Goal: Task Accomplishment & Management: Manage account settings

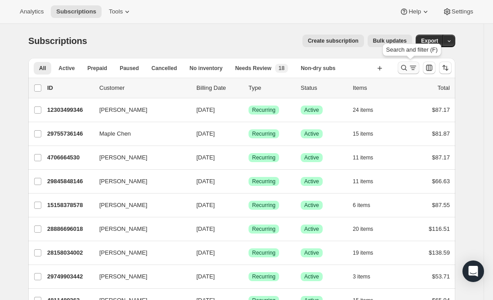
click at [407, 70] on icon "Search and filter results" at bounding box center [404, 67] width 9 height 9
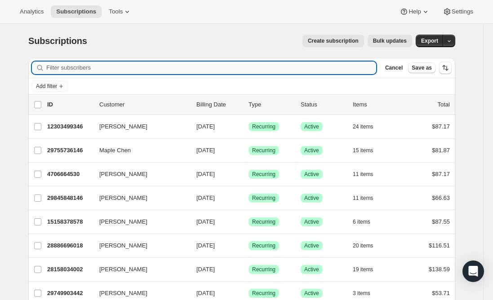
click at [159, 69] on input "Filter subscribers" at bounding box center [211, 68] width 330 height 13
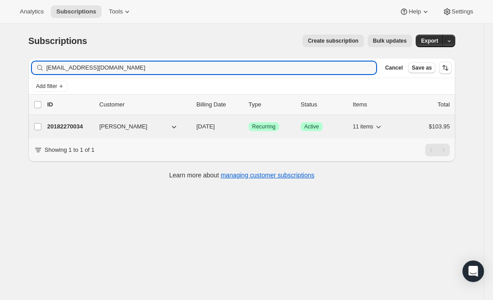
type input "[EMAIL_ADDRESS][DOMAIN_NAME]"
click at [67, 130] on p "20182270034" at bounding box center [69, 126] width 45 height 9
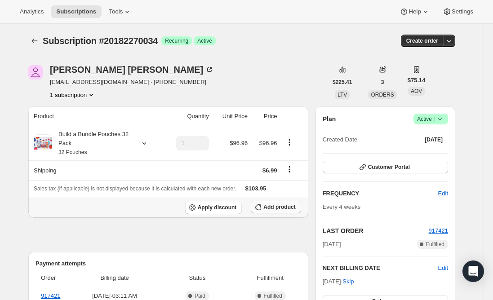
click at [272, 207] on span "Add product" at bounding box center [279, 207] width 32 height 7
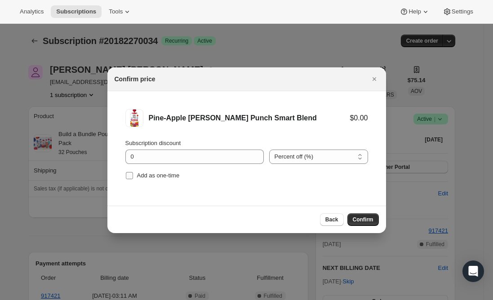
click at [127, 173] on input "Add as one-time" at bounding box center [129, 175] width 7 height 7
checkbox input "true"
click at [361, 223] on span "Confirm" at bounding box center [363, 219] width 21 height 7
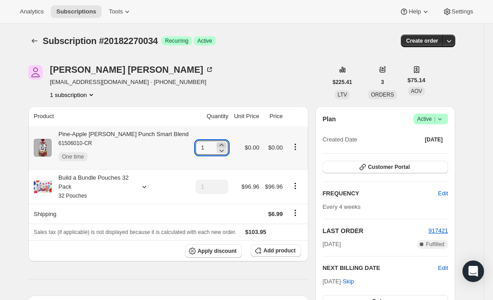
click at [217, 145] on icon at bounding box center [221, 145] width 9 height 9
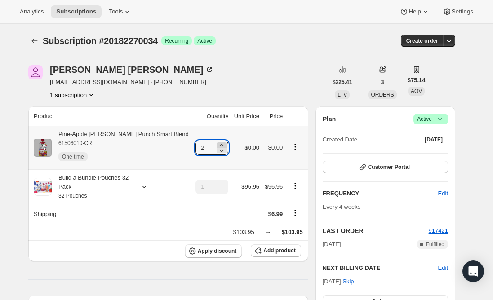
click at [217, 145] on icon at bounding box center [221, 145] width 9 height 9
type input "3"
click at [129, 132] on div "Pine-Apple [PERSON_NAME] Punch Smart Blend 61506010-CR One time" at bounding box center [120, 148] width 137 height 36
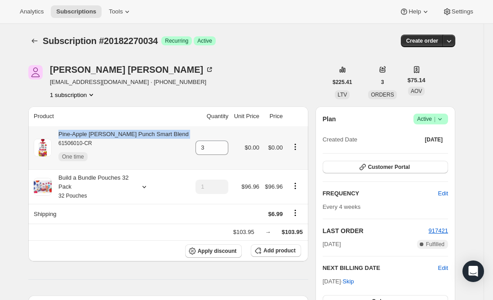
click at [129, 132] on div "Pine-Apple [PERSON_NAME] Punch Smart Blend 61506010-CR One time" at bounding box center [120, 148] width 137 height 36
copy div "Pine-Apple [PERSON_NAME] Punch Smart Blend"
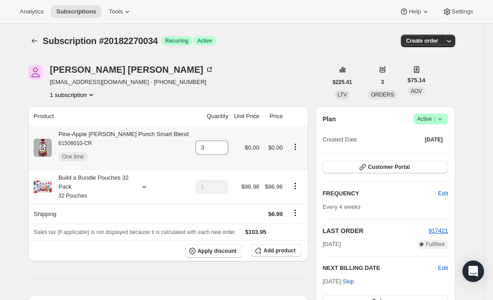
click at [120, 131] on div "Pine-Apple [PERSON_NAME] Punch Smart Blend 61506010-CR One time" at bounding box center [120, 148] width 137 height 36
copy div "Pine-Apple [PERSON_NAME] Punch Smart Blend"
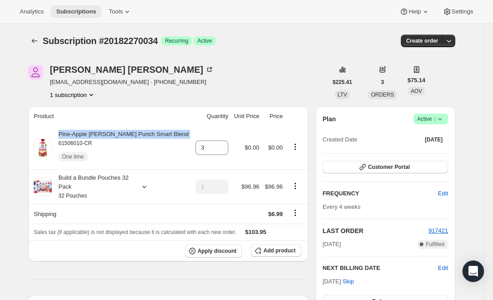
click at [65, 9] on span "Subscriptions" at bounding box center [76, 11] width 40 height 7
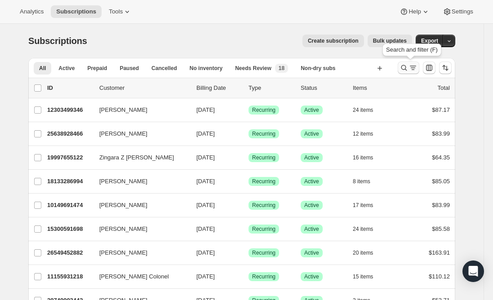
click at [407, 67] on icon "Search and filter results" at bounding box center [404, 68] width 6 height 6
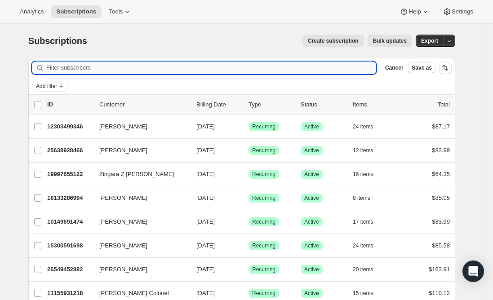
click at [142, 69] on input "Filter subscribers" at bounding box center [211, 68] width 330 height 13
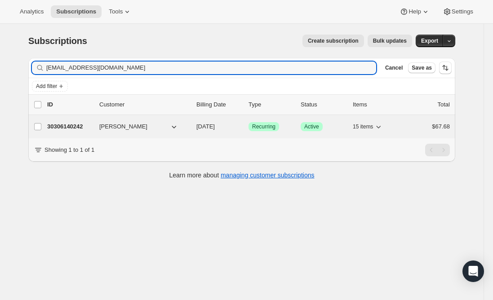
type input "[EMAIL_ADDRESS][DOMAIN_NAME]"
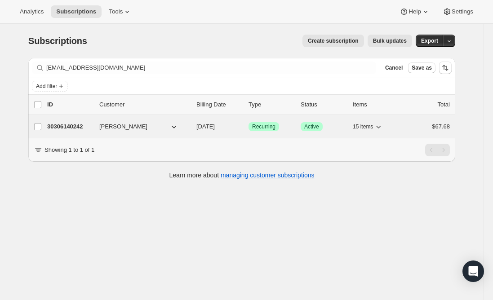
click at [71, 125] on p "30306140242" at bounding box center [69, 126] width 45 height 9
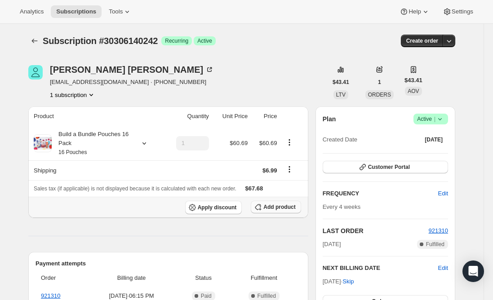
click at [276, 208] on span "Add product" at bounding box center [279, 207] width 32 height 7
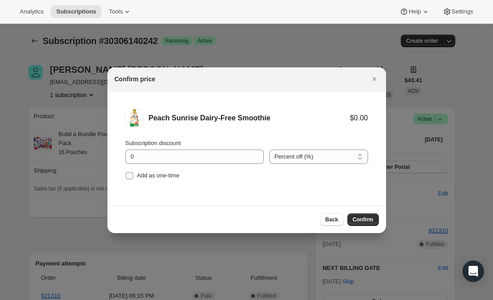
click at [132, 176] on input "Add as one-time" at bounding box center [129, 175] width 7 height 7
checkbox input "true"
click at [366, 221] on span "Confirm" at bounding box center [363, 219] width 21 height 7
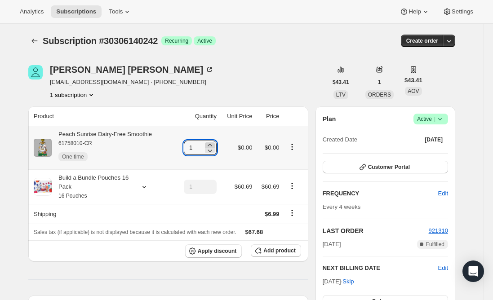
click at [212, 142] on icon at bounding box center [209, 145] width 9 height 9
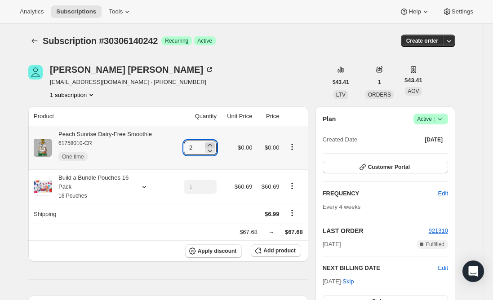
click at [212, 142] on icon at bounding box center [209, 145] width 9 height 9
type input "3"
click at [138, 136] on div "Peach Sunrise Dairy-Free Smoothie 61758010-CR One time" at bounding box center [102, 148] width 100 height 36
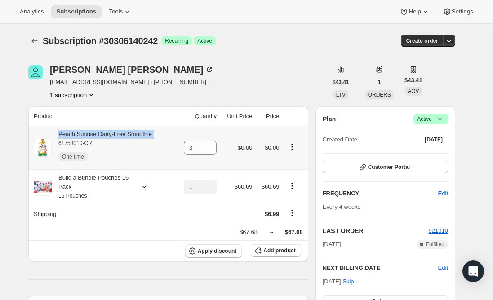
click at [138, 136] on div "Peach Sunrise Dairy-Free Smoothie 61758010-CR One time" at bounding box center [102, 148] width 100 height 36
copy div "Peach Sunrise Dairy-Free Smoothie"
